Goal: Information Seeking & Learning: Learn about a topic

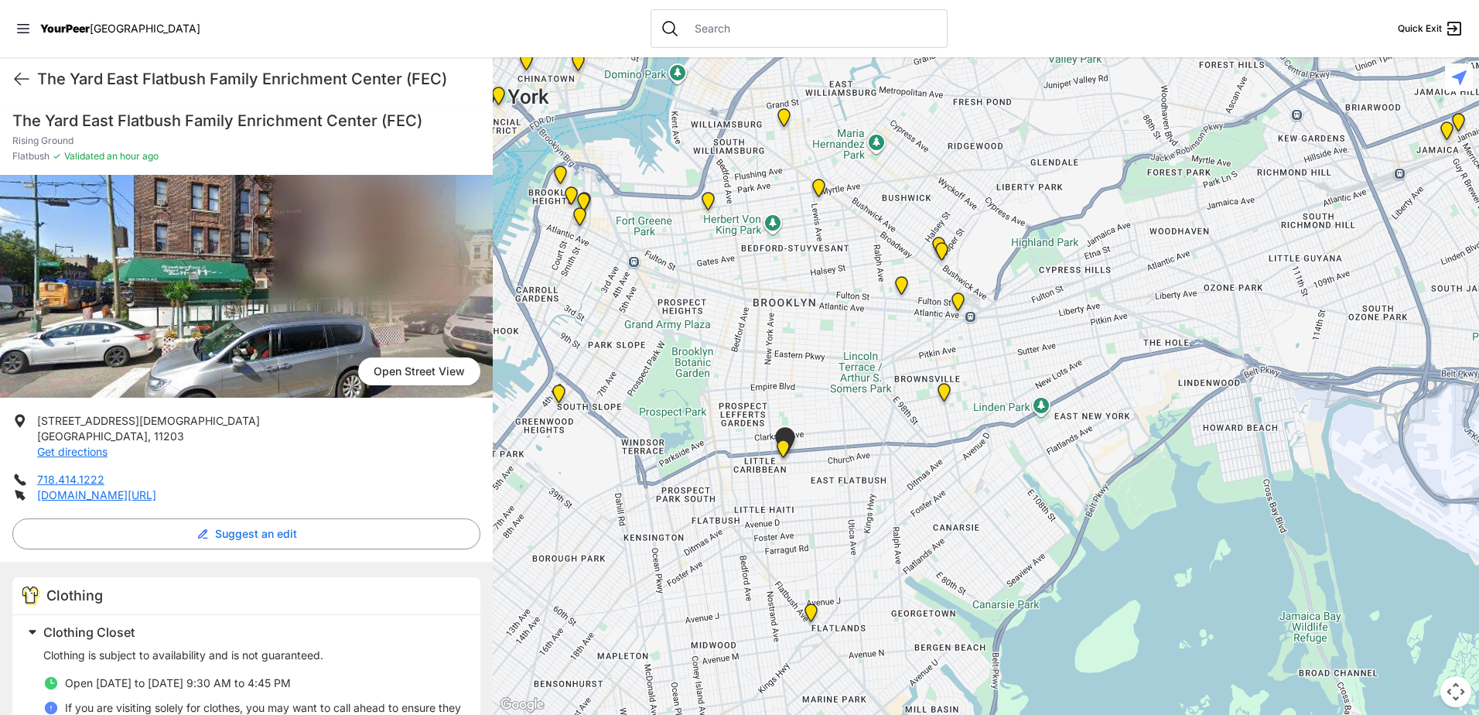
scroll to position [69, 0]
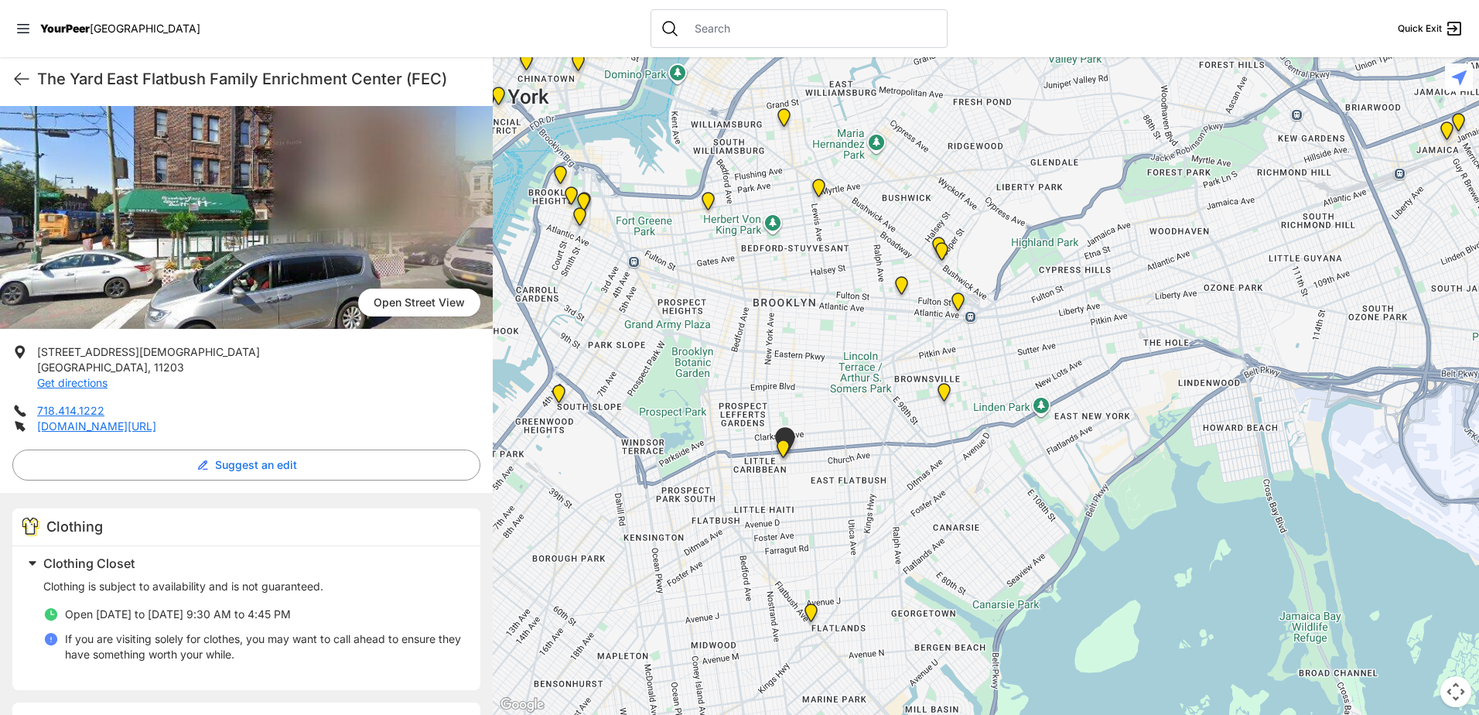
click at [809, 618] on img at bounding box center [811, 616] width 19 height 25
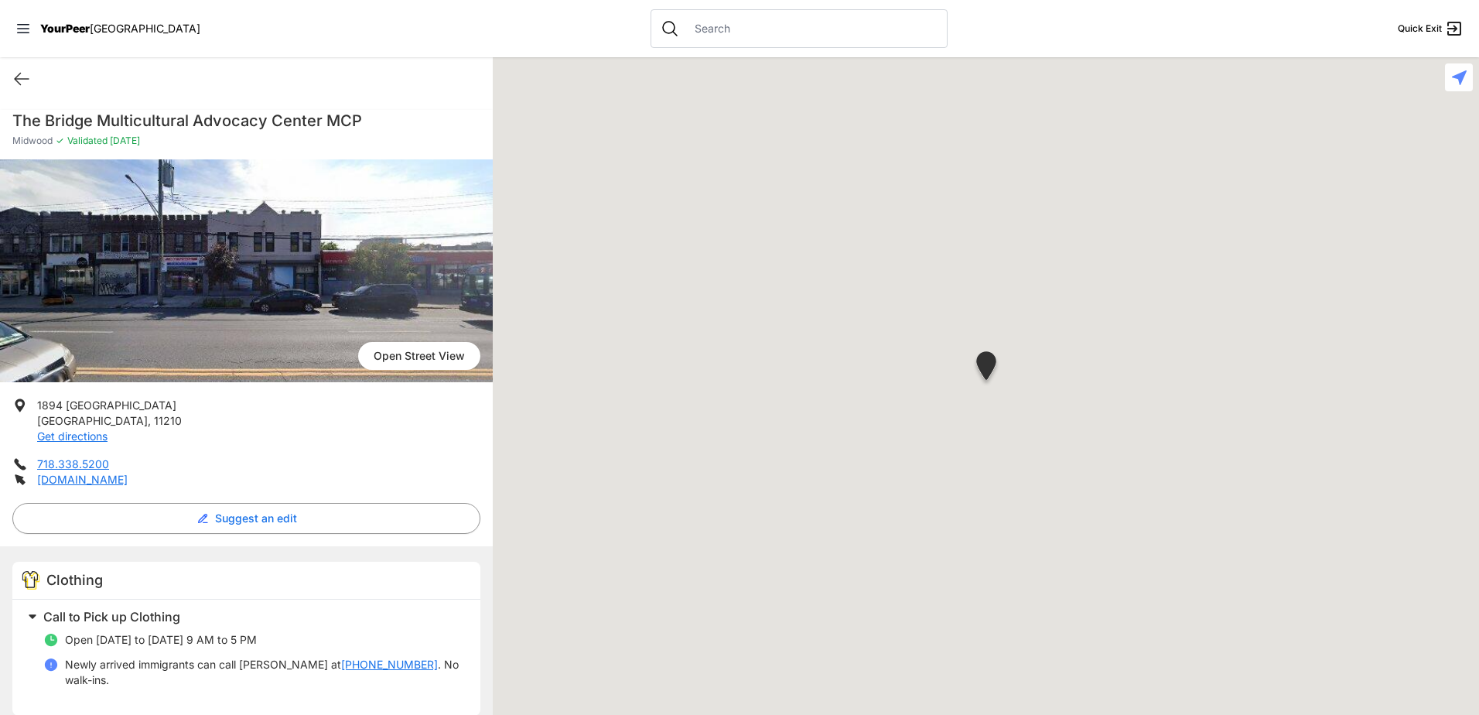
click at [809, 618] on div at bounding box center [986, 386] width 987 height 658
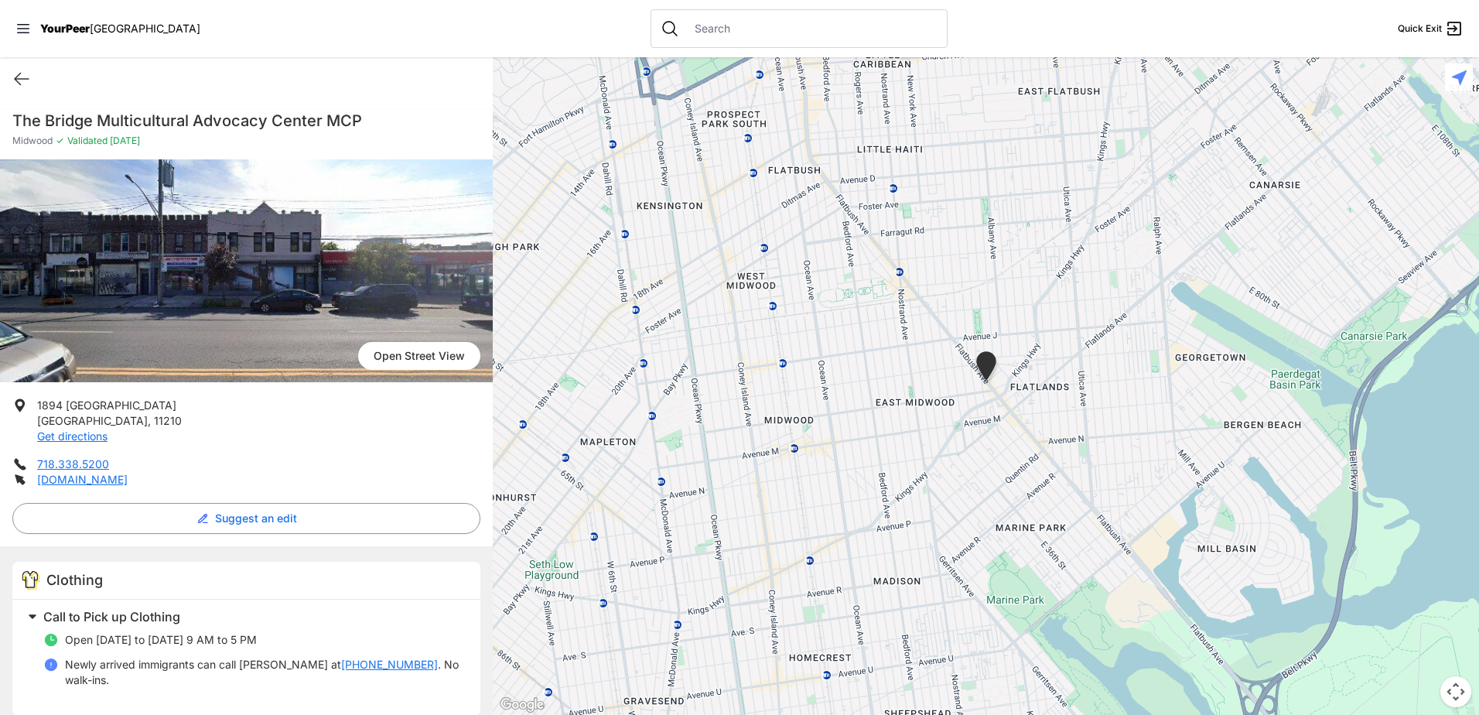
click at [983, 345] on div at bounding box center [986, 386] width 987 height 658
click at [985, 265] on div at bounding box center [986, 386] width 987 height 658
click at [1462, 79] on icon at bounding box center [1459, 77] width 15 height 15
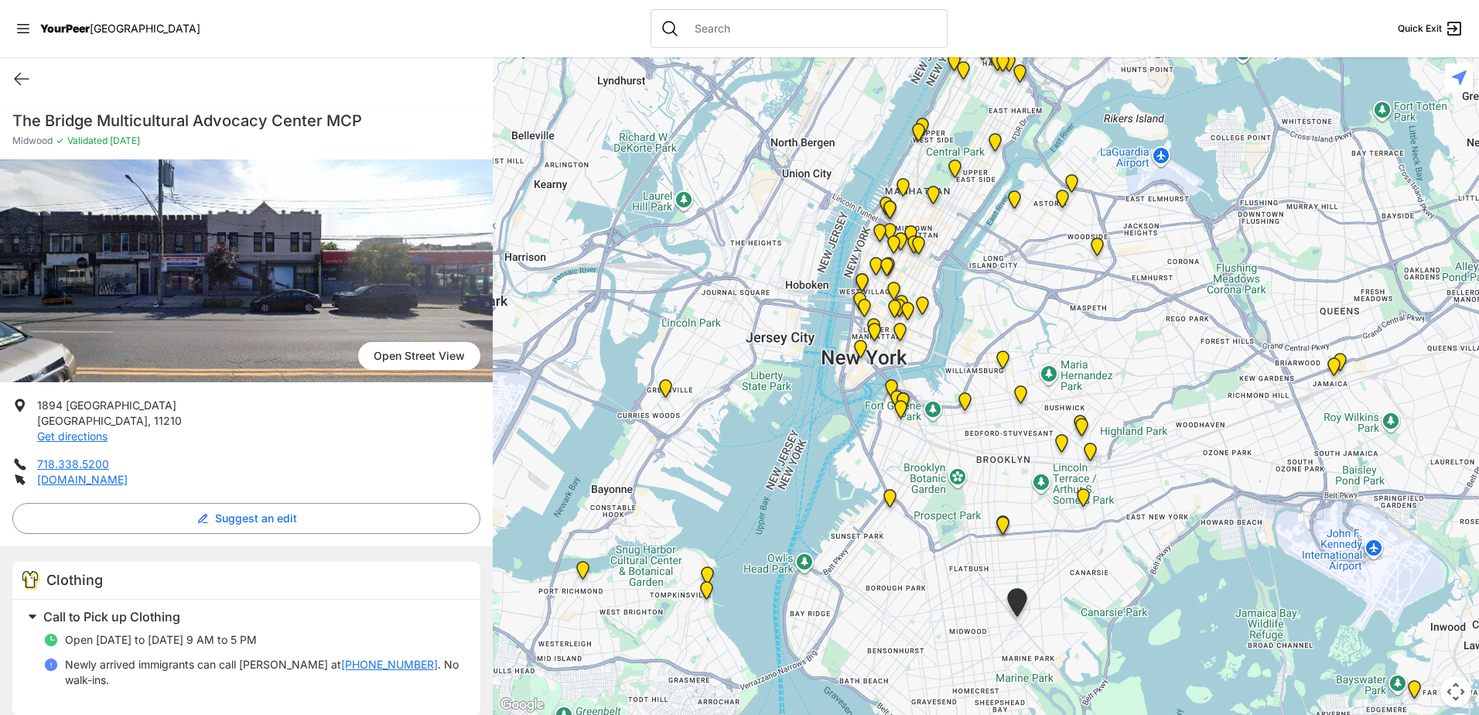
click at [1085, 504] on img "Brooklyn DYCD Youth Drop-in Center" at bounding box center [1083, 500] width 19 height 25
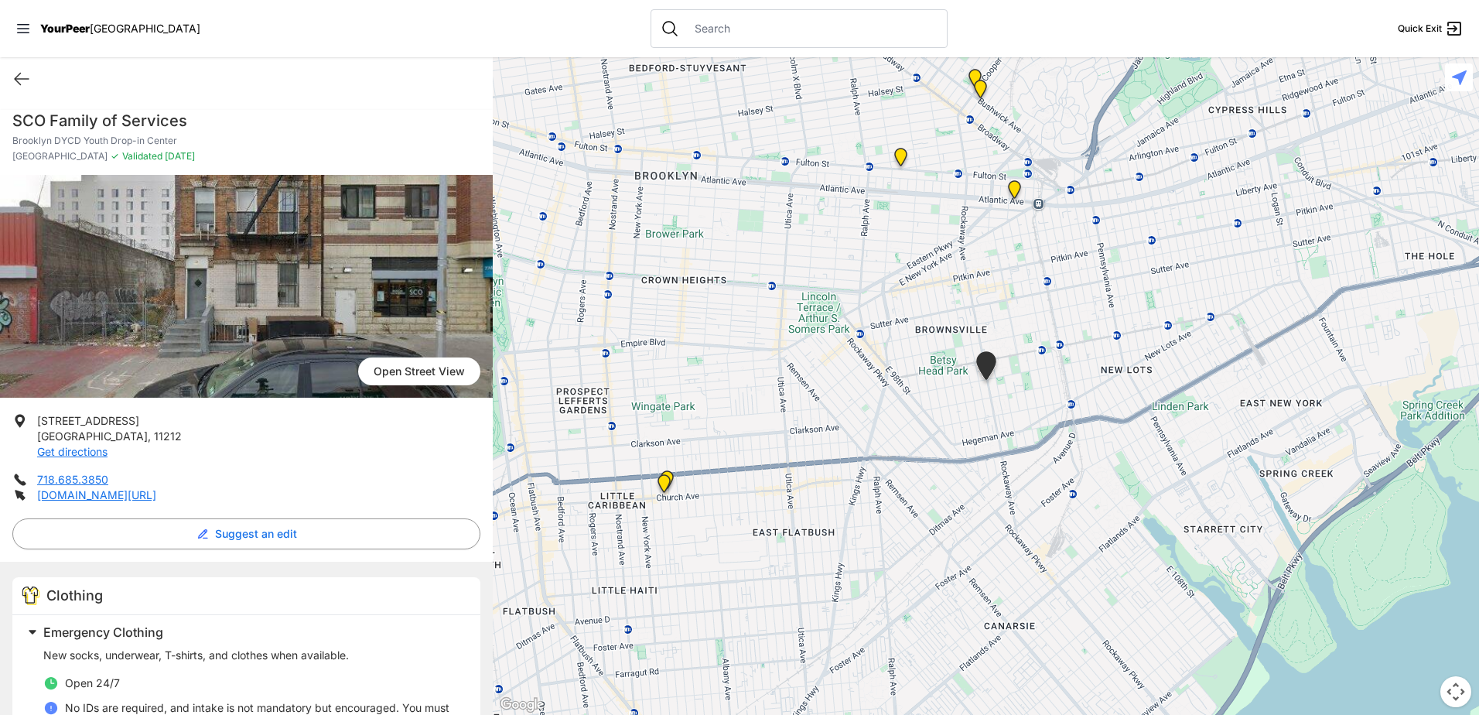
click at [981, 367] on img "Brooklyn DYCD Youth Drop-in Center" at bounding box center [986, 368] width 26 height 35
click at [1012, 193] on img "The Gathering Place Drop-in Center" at bounding box center [1014, 192] width 19 height 25
